Goal: Find specific page/section: Find specific page/section

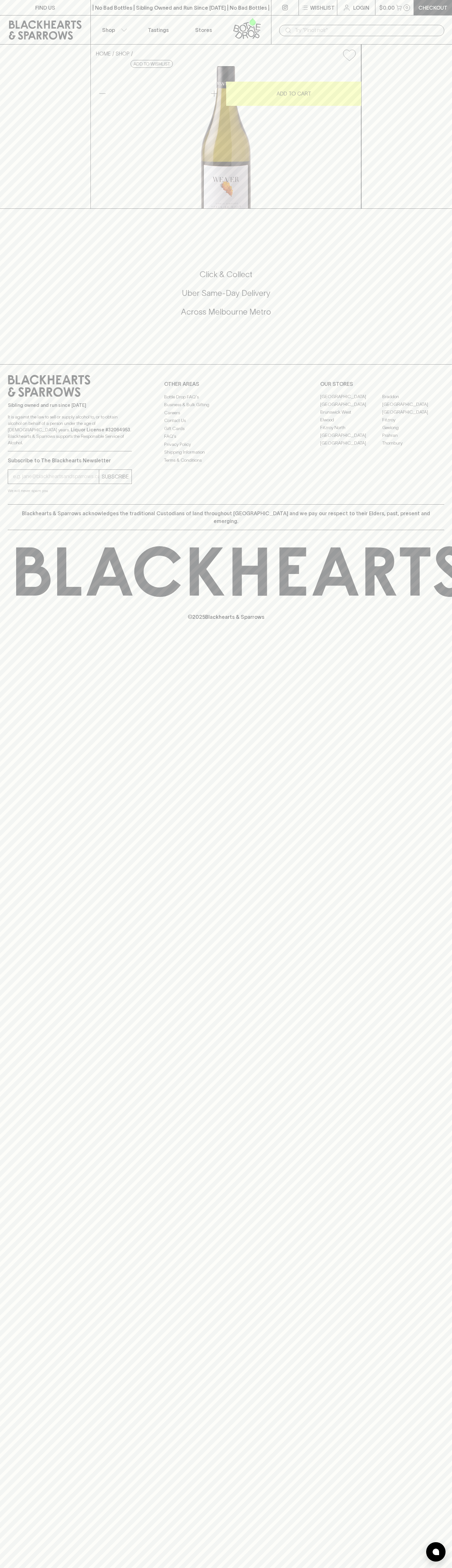
click at [74, 2] on link "FIND US" at bounding box center [45, 7] width 90 height 15
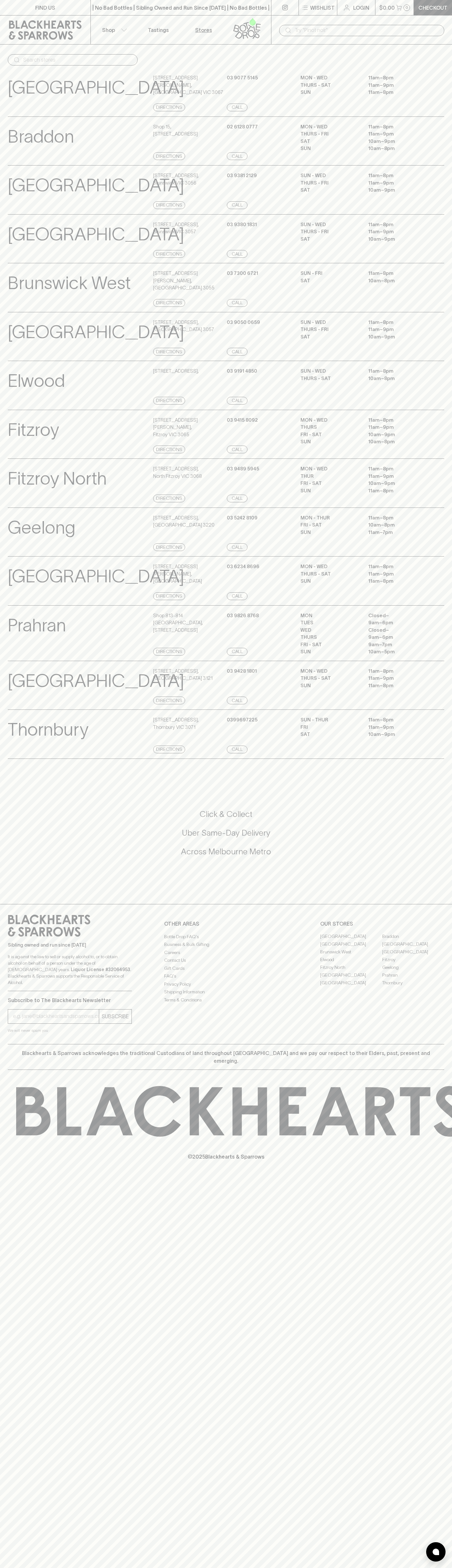
click at [424, 88] on p "11am – 9pm" at bounding box center [397, 85] width 58 height 7
click at [161, 1568] on html "FIND US | No Bad Bottles | Sibling Owned and Run Since 2006 | No Bad Bottles | …" at bounding box center [226, 784] width 452 height 1568
click at [12, 1318] on div "FIND US | No Bad Bottles | Sibling Owned and Run Since 2006 | No Bad Bottles | …" at bounding box center [226, 784] width 452 height 1568
